Goal: Information Seeking & Learning: Learn about a topic

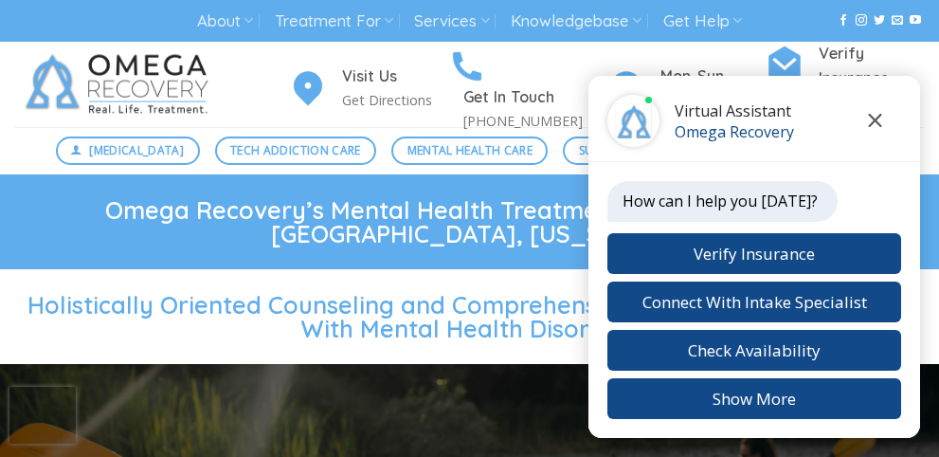
click at [877, 122] on icon "Close chat" at bounding box center [875, 120] width 13 height 13
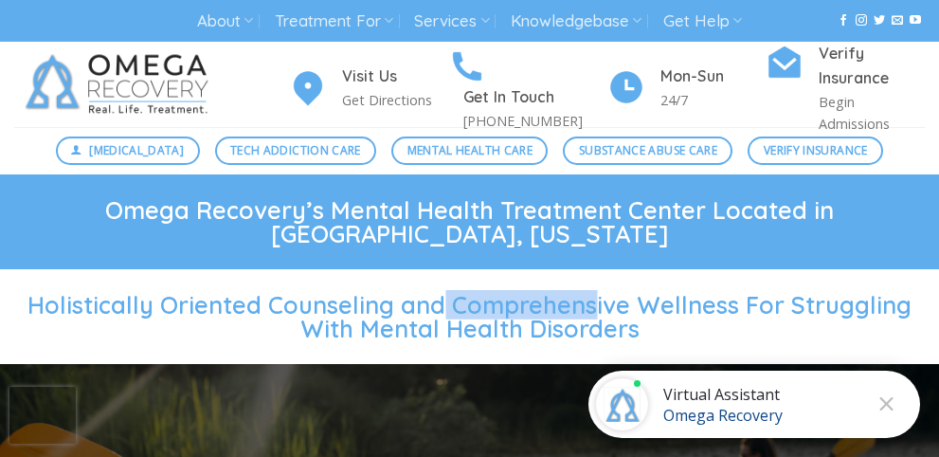
click at [390, 292] on span "Holistically Oriented Counseling and Comprehensive Wellness For Struggling With…" at bounding box center [469, 316] width 884 height 53
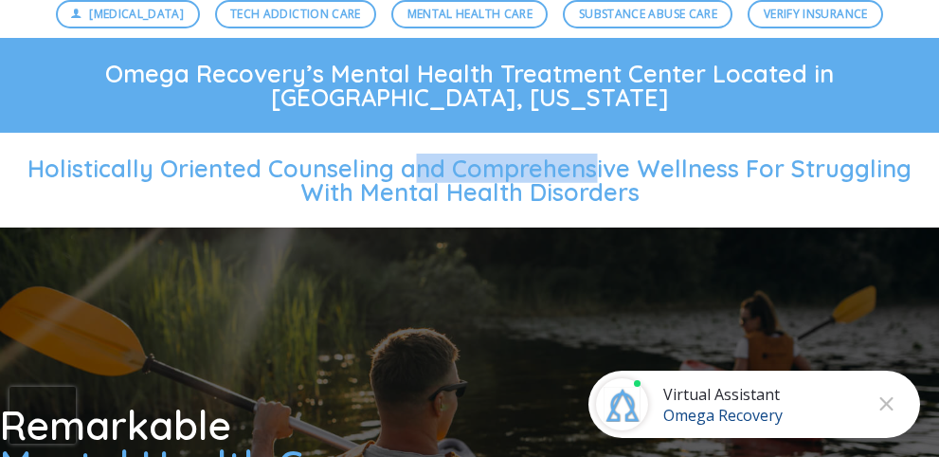
scroll to position [379, 0]
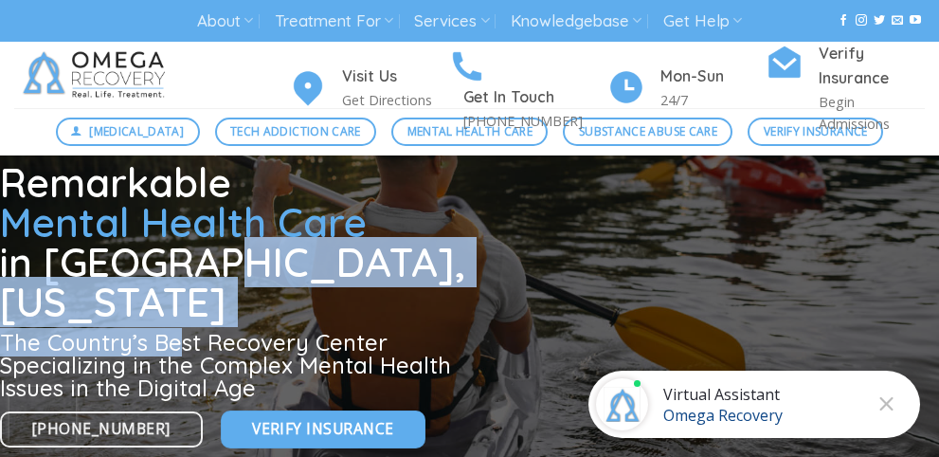
drag, startPoint x: 178, startPoint y: 244, endPoint x: 215, endPoint y: 284, distance: 55.0
click at [190, 295] on div "Remarkable Mental Health Care in Austin, Texas The Country’s Best Recovery Cent…" at bounding box center [258, 280] width 517 height 235
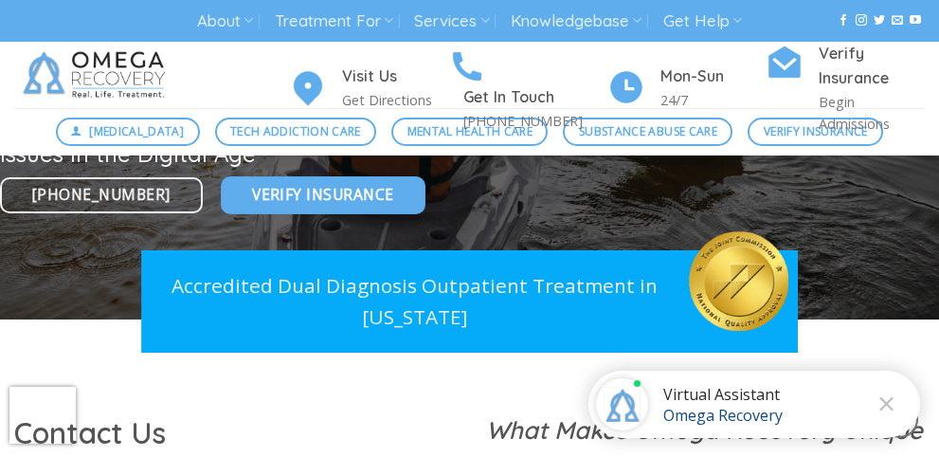
scroll to position [758, 0]
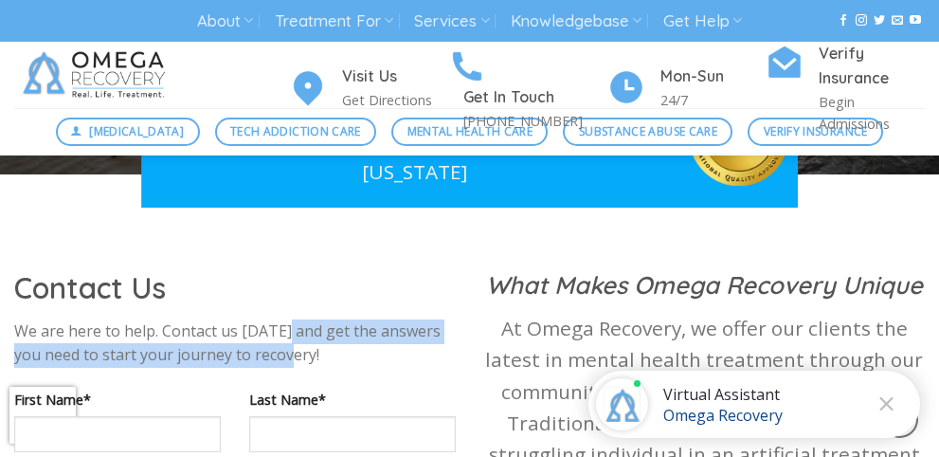
drag, startPoint x: 286, startPoint y: 326, endPoint x: 323, endPoint y: 354, distance: 46.1
click at [316, 354] on p "We are here to help. Contact us [DATE] and get the answers you need to start yo…" at bounding box center [235, 343] width 442 height 48
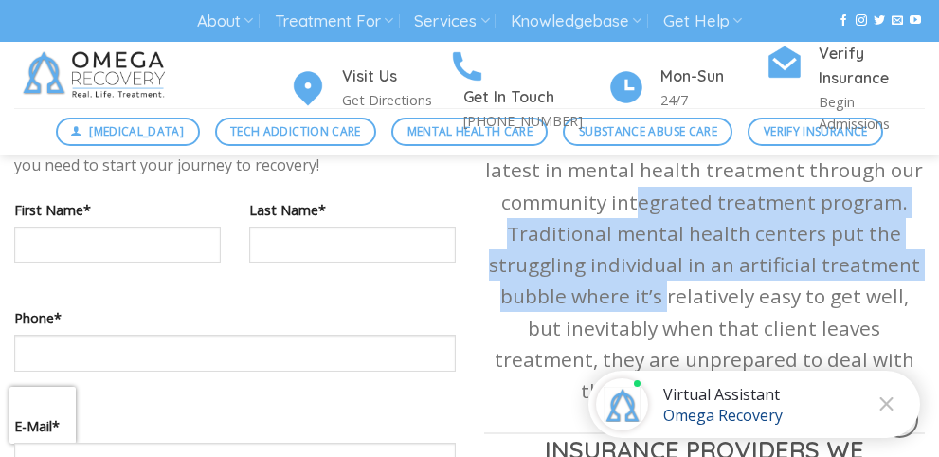
drag, startPoint x: 641, startPoint y: 202, endPoint x: 656, endPoint y: 282, distance: 82.0
click at [654, 288] on p "At Omega Recovery, we offer our clients the latest in mental health treatment t…" at bounding box center [705, 264] width 442 height 283
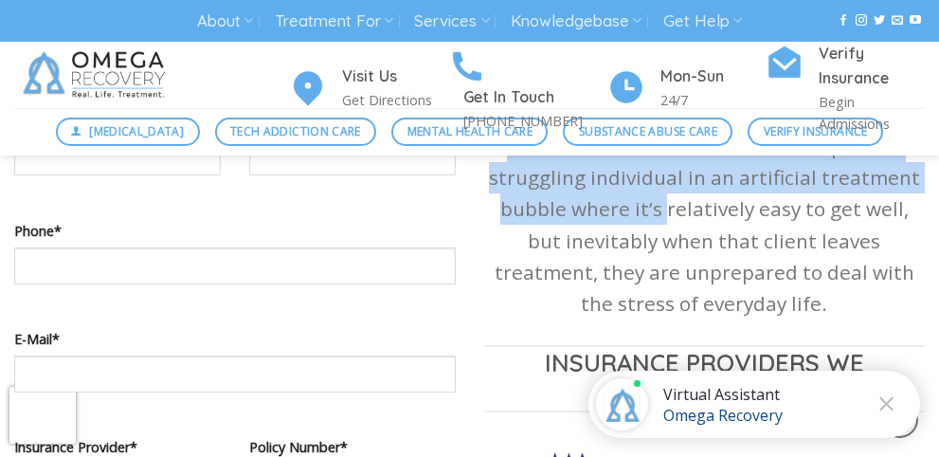
scroll to position [1137, 0]
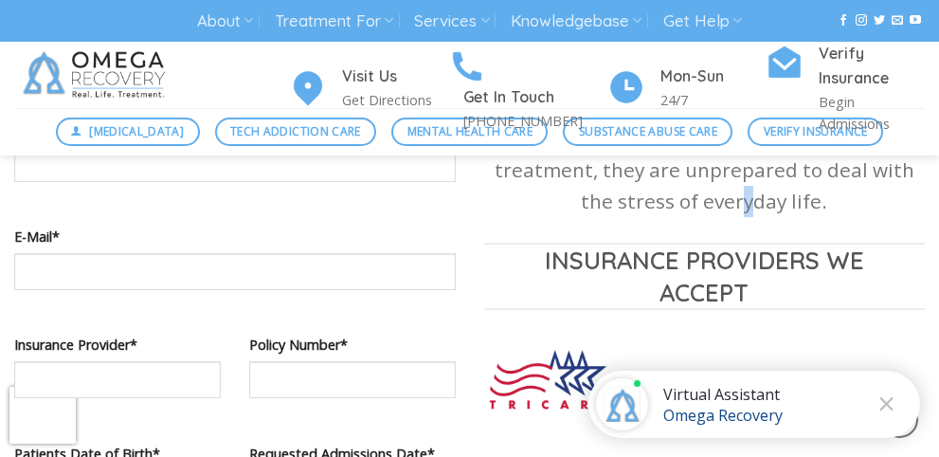
drag, startPoint x: 681, startPoint y: 189, endPoint x: 704, endPoint y: 218, distance: 37.2
click at [703, 219] on div "What Makes Omega Recovery Unique At Omega Recovery, we offer our clients the la…" at bounding box center [705, 239] width 442 height 699
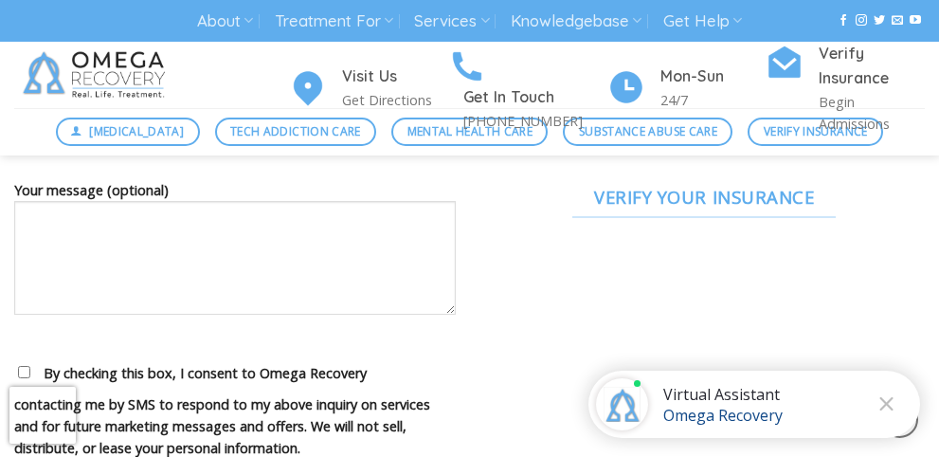
scroll to position [1516, 0]
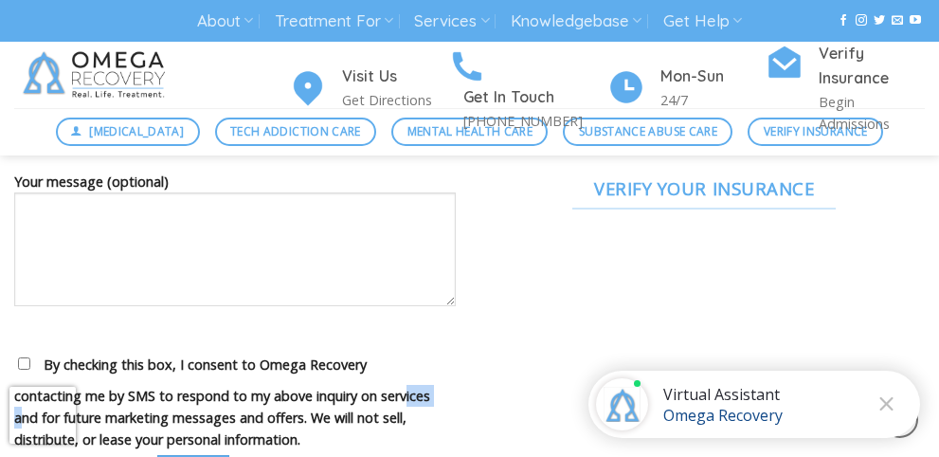
click at [183, 372] on span "By checking this box, I consent to Omega Recovery contacting me by SMS to respo…" at bounding box center [222, 401] width 416 height 93
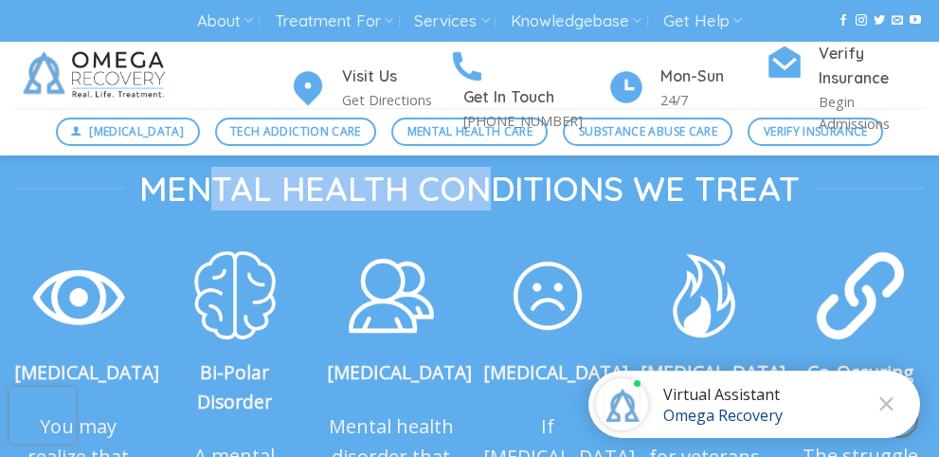
drag, startPoint x: 264, startPoint y: 197, endPoint x: 602, endPoint y: 227, distance: 338.7
click at [597, 227] on div "Mental Health Conditions We Treat Anxiety Disorder You may realize that anxiety…" at bounding box center [469, 389] width 939 height 635
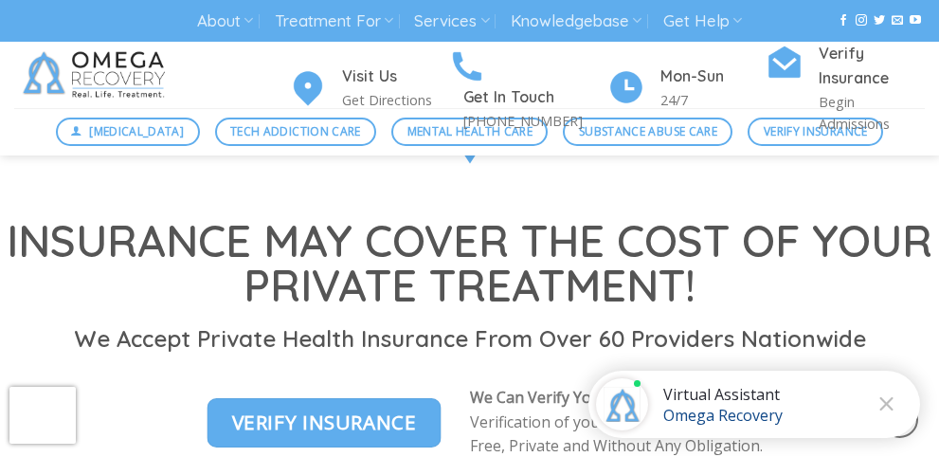
drag, startPoint x: 487, startPoint y: 287, endPoint x: 406, endPoint y: 275, distance: 82.4
click at [424, 278] on strong "INSURANCE MAY COVER THE COST OF YOUR PRIVATE TREATMENT!" at bounding box center [470, 262] width 926 height 99
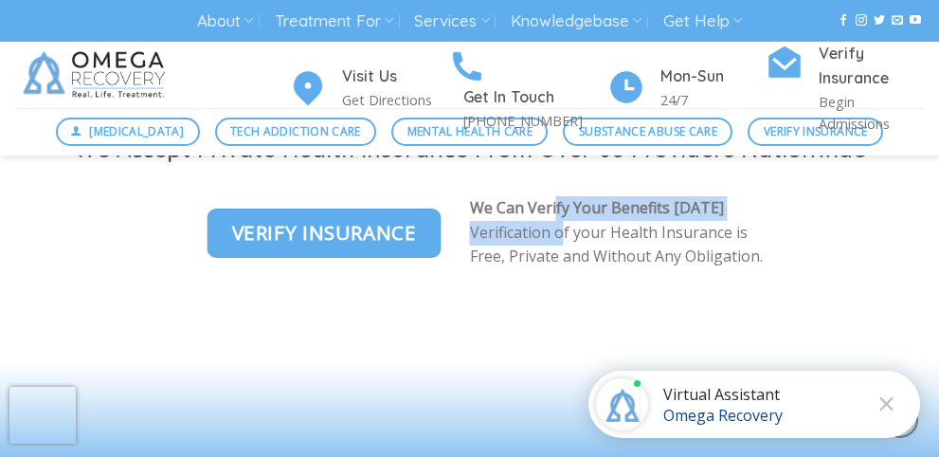
drag, startPoint x: 553, startPoint y: 242, endPoint x: 553, endPoint y: 267, distance: 25.6
click at [553, 267] on p "We Can Verify Your Benefits Today Verification of your Health Insurance is Free…" at bounding box center [691, 232] width 442 height 73
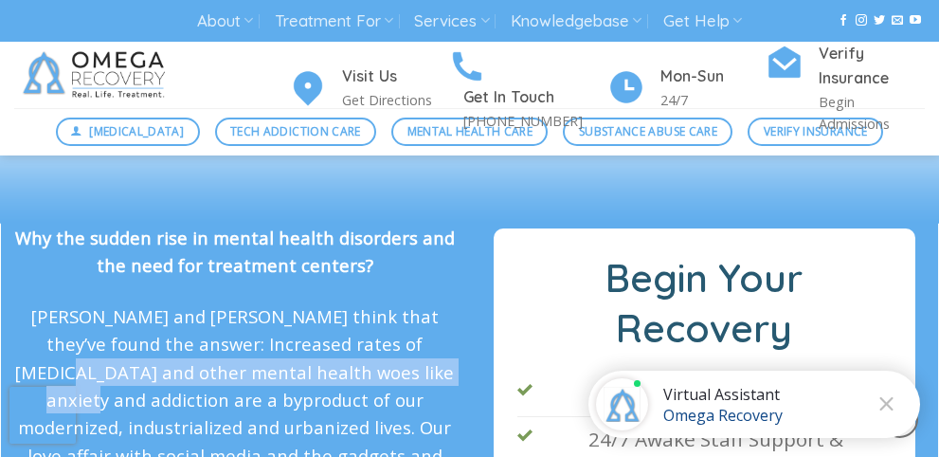
click at [344, 405] on p "Dr. Kardaras and Dr. Ilardi think that they’ve found the answer: Increased rate…" at bounding box center [235, 441] width 442 height 279
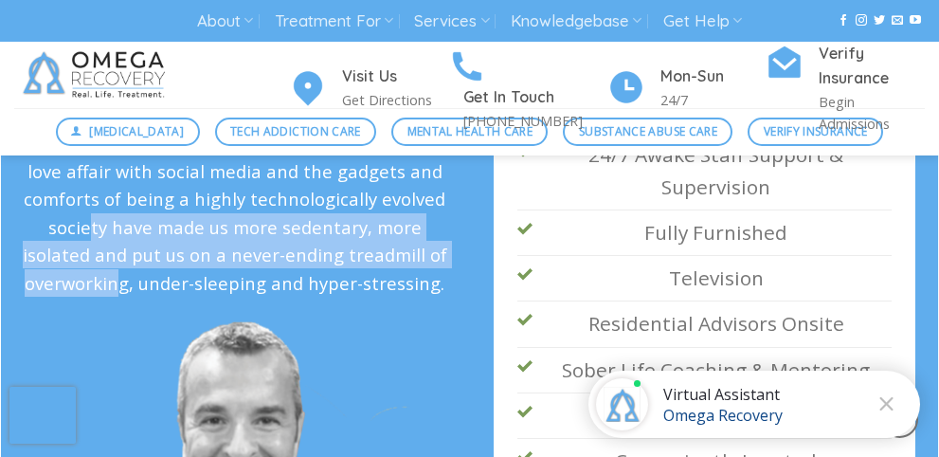
drag, startPoint x: 325, startPoint y: 227, endPoint x: 344, endPoint y: 281, distance: 56.4
click at [339, 281] on p "Dr. Kardaras and Dr. Ilardi think that they’ve found the answer: Increased rate…" at bounding box center [235, 157] width 442 height 279
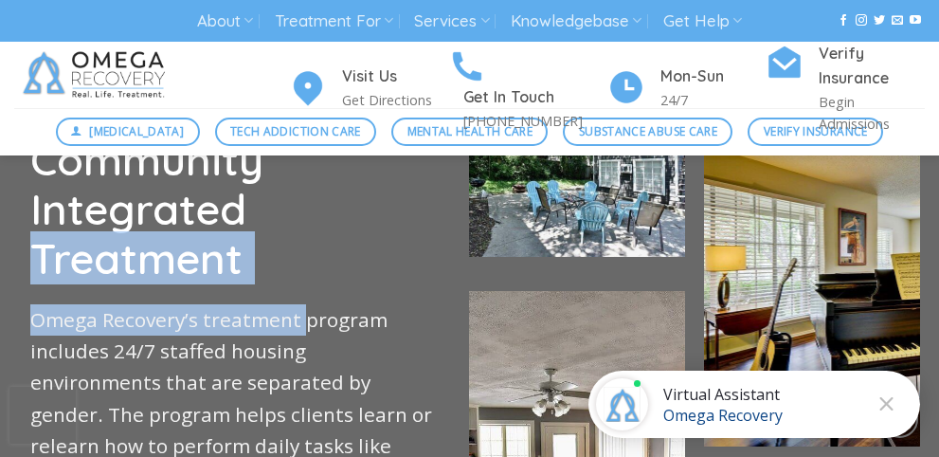
drag, startPoint x: 294, startPoint y: 281, endPoint x: 312, endPoint y: 303, distance: 29.0
click at [302, 332] on div "Community Integrated Treatment Omega Recovery’s treatment program includes 24/7…" at bounding box center [235, 355] width 470 height 527
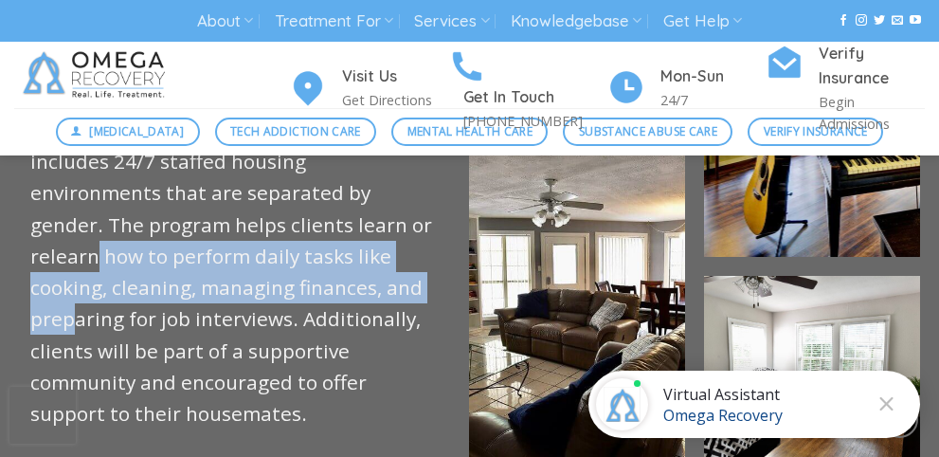
drag, startPoint x: 290, startPoint y: 282, endPoint x: 297, endPoint y: 330, distance: 47.8
click at [297, 330] on p "Omega Recovery’s treatment program includes 24/7 staffed housing environments t…" at bounding box center [234, 273] width 409 height 316
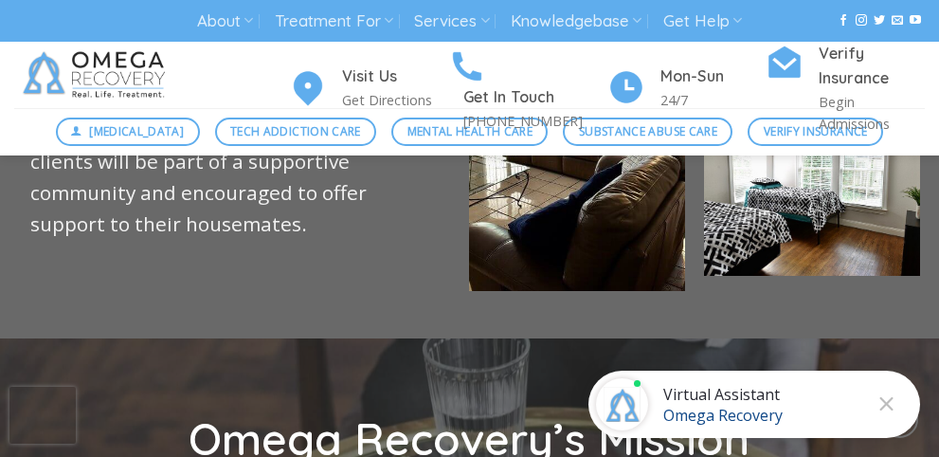
drag, startPoint x: 292, startPoint y: 218, endPoint x: 335, endPoint y: 241, distance: 48.3
click at [308, 237] on p "Omega Recovery’s treatment program includes 24/7 staffed housing environments t…" at bounding box center [234, 83] width 409 height 316
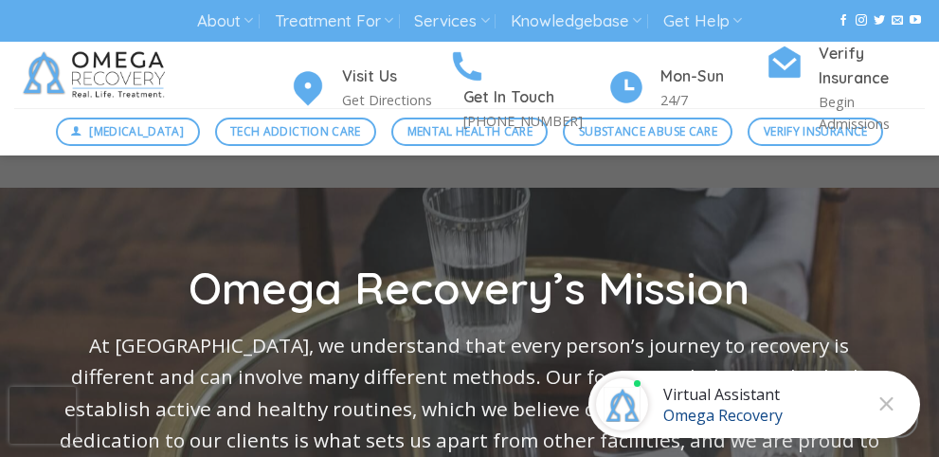
scroll to position [4833, 0]
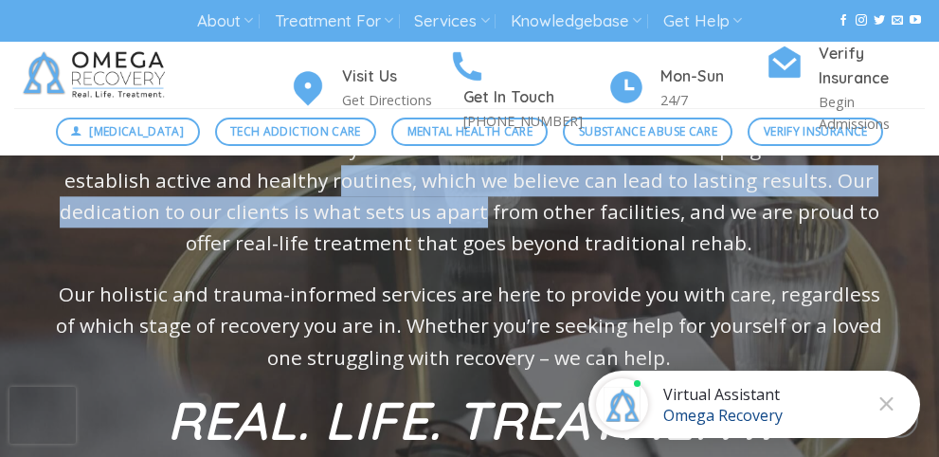
drag, startPoint x: 299, startPoint y: 226, endPoint x: 374, endPoint y: 293, distance: 101.4
click at [384, 240] on p "At Omega, we understand that every person’s journey to recovery is different an…" at bounding box center [469, 179] width 845 height 157
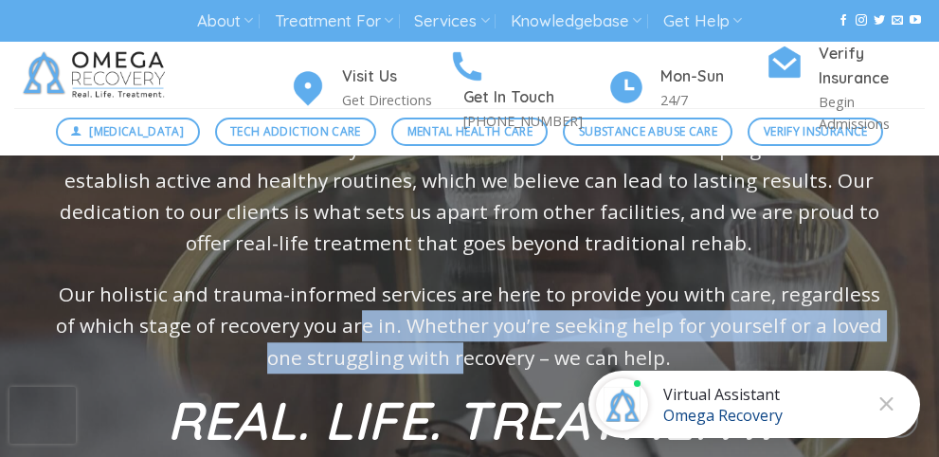
drag, startPoint x: 341, startPoint y: 354, endPoint x: 508, endPoint y: 362, distance: 167.0
click at [497, 369] on p "Our holistic and trauma-informed services are here to provide you with care, re…" at bounding box center [469, 326] width 845 height 95
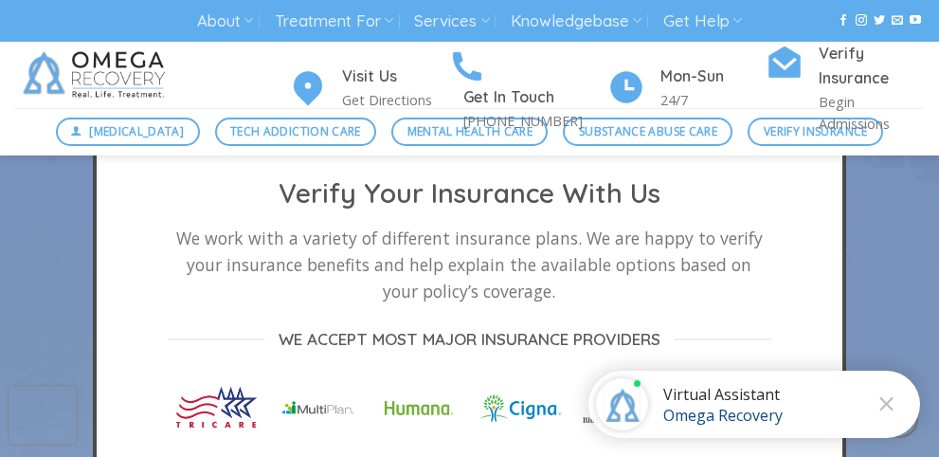
drag, startPoint x: 559, startPoint y: 282, endPoint x: 389, endPoint y: 258, distance: 172.4
click at [464, 276] on p "We work with a variety of different insurance plans. We are happy to verify you…" at bounding box center [470, 265] width 604 height 80
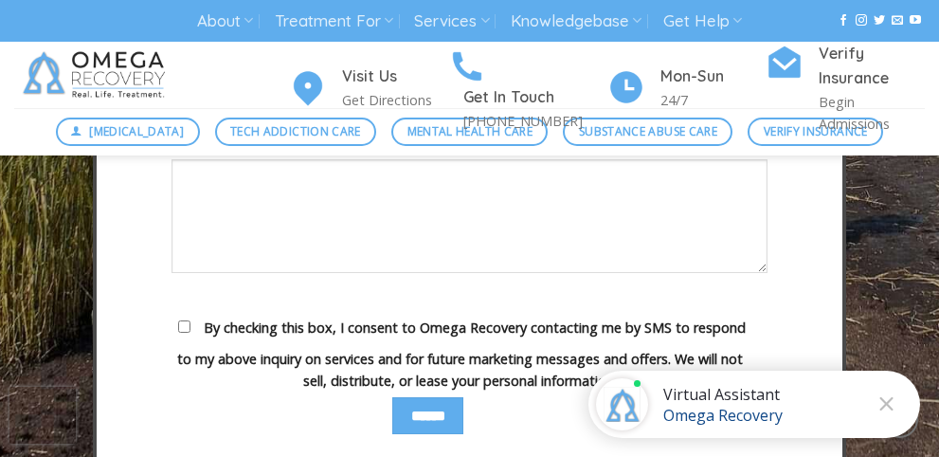
scroll to position [6729, 0]
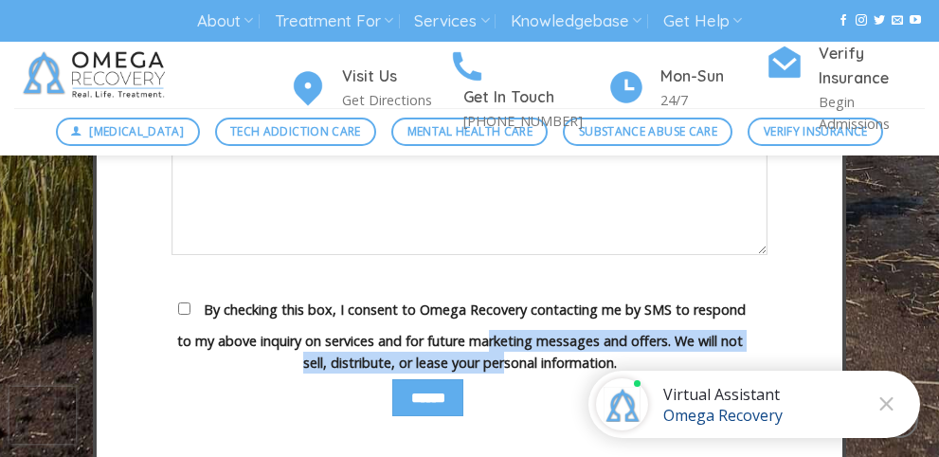
drag, startPoint x: 488, startPoint y: 366, endPoint x: 505, endPoint y: 364, distance: 17.2
click at [503, 372] on span "By checking this box, I consent to Omega Recovery contacting me by SMS to respo…" at bounding box center [461, 335] width 569 height 71
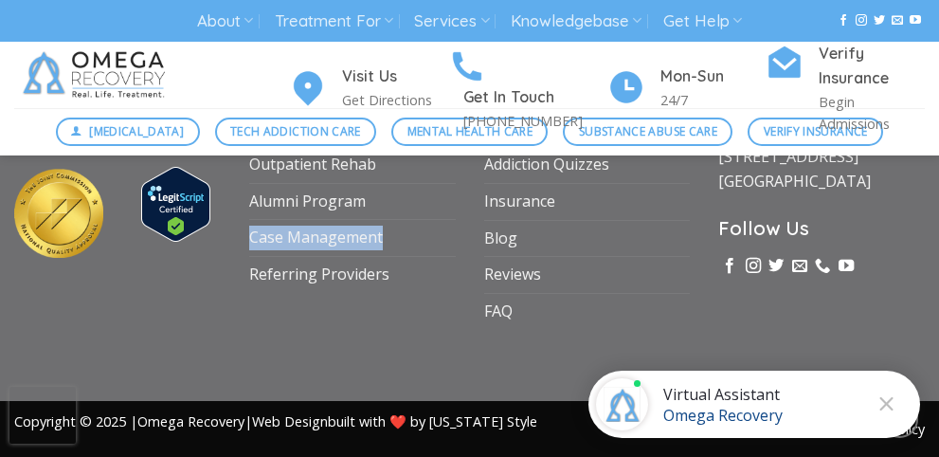
drag, startPoint x: 420, startPoint y: 209, endPoint x: 423, endPoint y: 244, distance: 34.2
click at [422, 244] on ul "Enhanced Alternative Residential Treatment Program Supportive Outpatient Rehab …" at bounding box center [352, 146] width 207 height 291
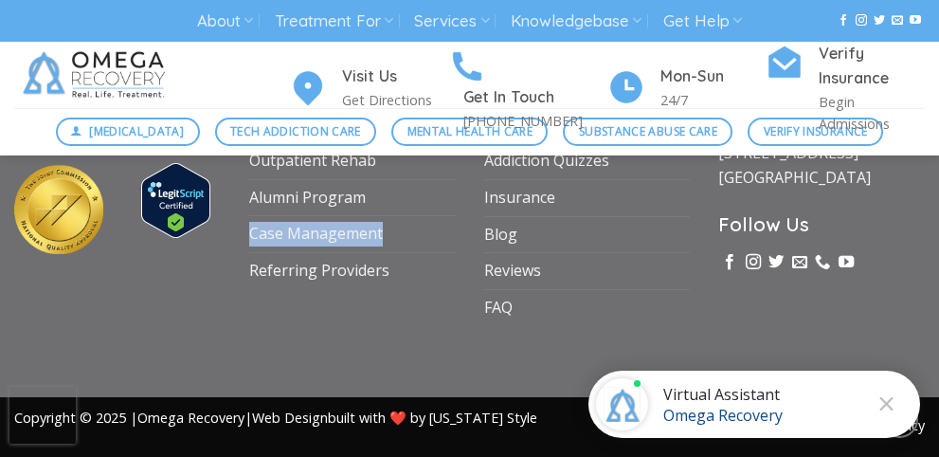
scroll to position [7519, 0]
click at [441, 136] on span "Mental Health Care" at bounding box center [470, 131] width 125 height 18
